Goal: Find specific page/section: Find specific page/section

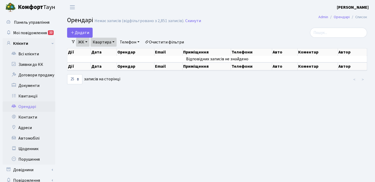
select select "25"
click at [28, 96] on link "Квитанції" at bounding box center [29, 96] width 53 height 11
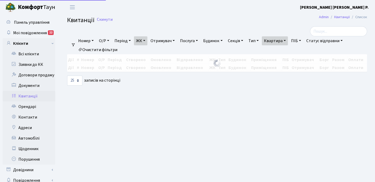
select select "25"
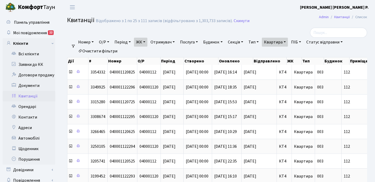
click at [288, 42] on link "Квартира" at bounding box center [275, 42] width 26 height 9
click at [283, 51] on input "112" at bounding box center [277, 52] width 31 height 10
type input "117"
click at [145, 42] on link "ЖК" at bounding box center [140, 42] width 13 height 9
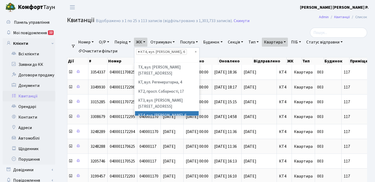
click at [140, 52] on span "×" at bounding box center [139, 51] width 2 height 5
select select
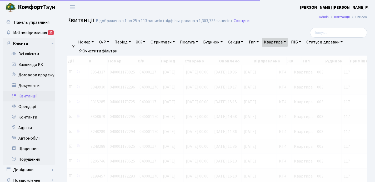
click at [146, 41] on link "ЖК" at bounding box center [140, 42] width 13 height 9
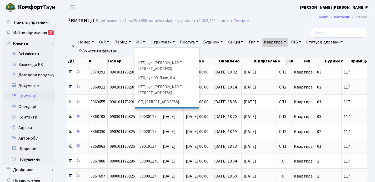
scroll to position [55, 0]
click at [158, 116] on li "[STREET_ADDRESS]" at bounding box center [167, 120] width 64 height 9
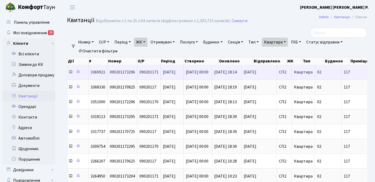
click at [70, 73] on icon at bounding box center [70, 72] width 4 height 4
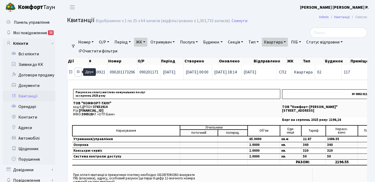
click at [79, 72] on icon at bounding box center [78, 72] width 4 height 4
click at [70, 72] on icon at bounding box center [70, 72] width 4 height 4
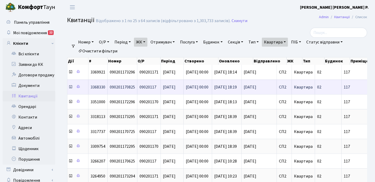
click at [70, 88] on icon at bounding box center [70, 87] width 4 height 4
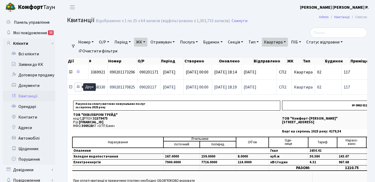
click at [79, 87] on icon at bounding box center [78, 87] width 4 height 4
